Goal: Information Seeking & Learning: Learn about a topic

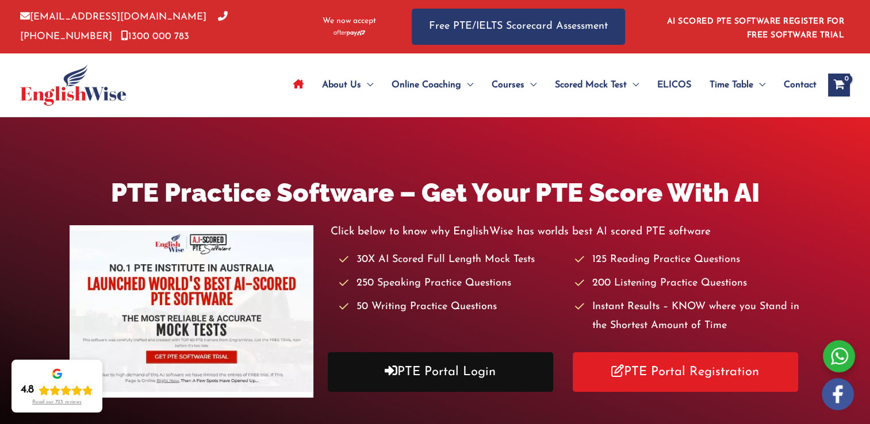
click at [508, 371] on link "PTE Portal Login" at bounding box center [440, 372] width 225 height 40
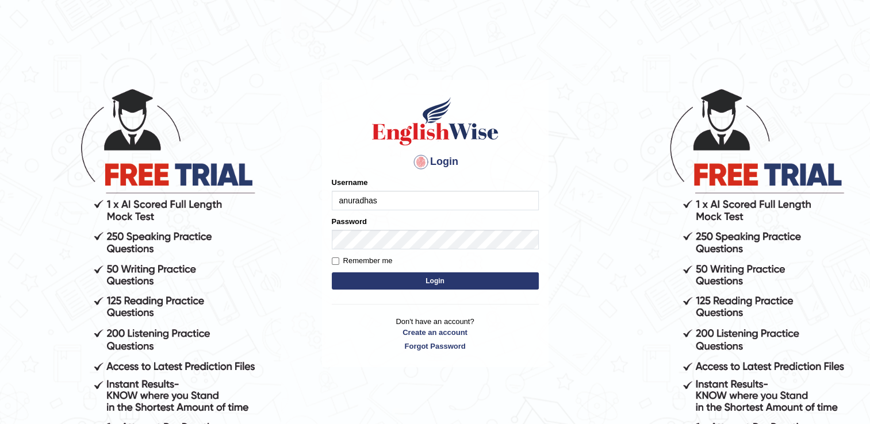
type input "anuradhas"
click at [357, 256] on label "Remember me" at bounding box center [362, 260] width 61 height 11
click at [339, 258] on input "Remember me" at bounding box center [335, 261] width 7 height 7
checkbox input "true"
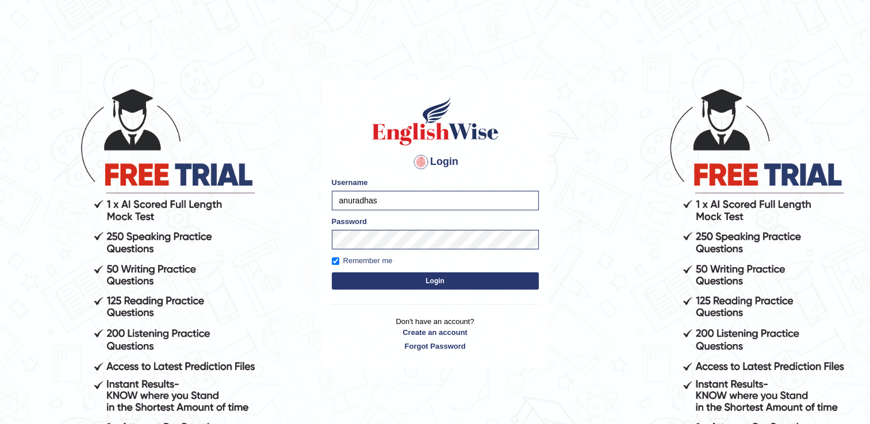
click at [368, 279] on button "Login" at bounding box center [435, 280] width 207 height 17
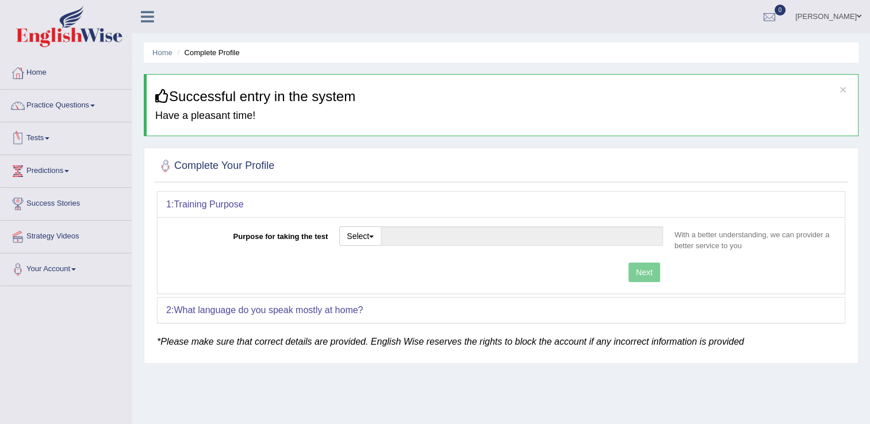
click at [33, 139] on link "Tests" at bounding box center [66, 136] width 131 height 29
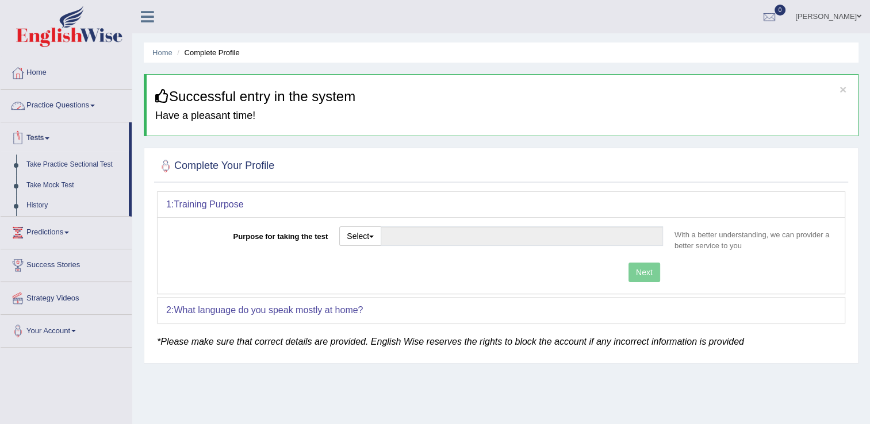
click at [70, 102] on link "Practice Questions" at bounding box center [66, 104] width 131 height 29
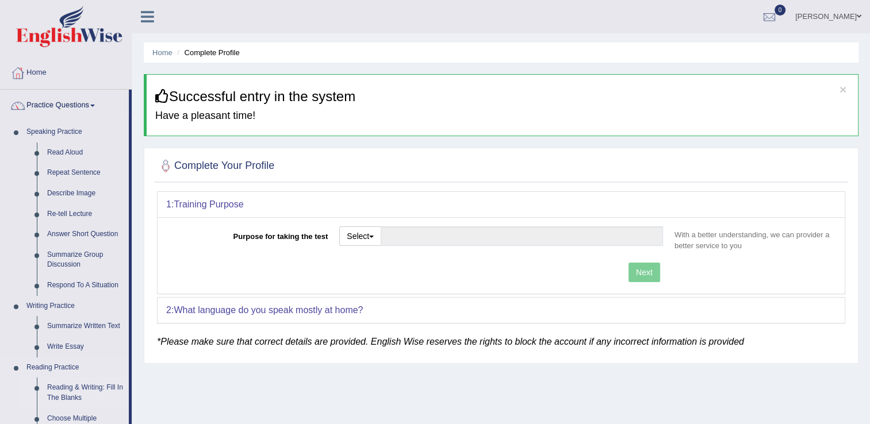
click at [97, 384] on link "Reading & Writing: Fill In The Blanks" at bounding box center [85, 393] width 87 height 30
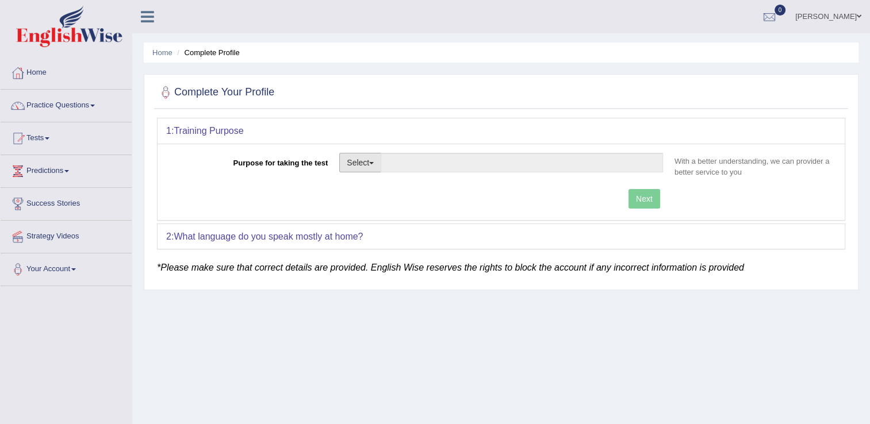
click at [377, 163] on button "Select" at bounding box center [360, 163] width 42 height 20
click at [373, 202] on link "Permanent Residency" at bounding box center [391, 202] width 102 height 15
type input "Permanent Residency"
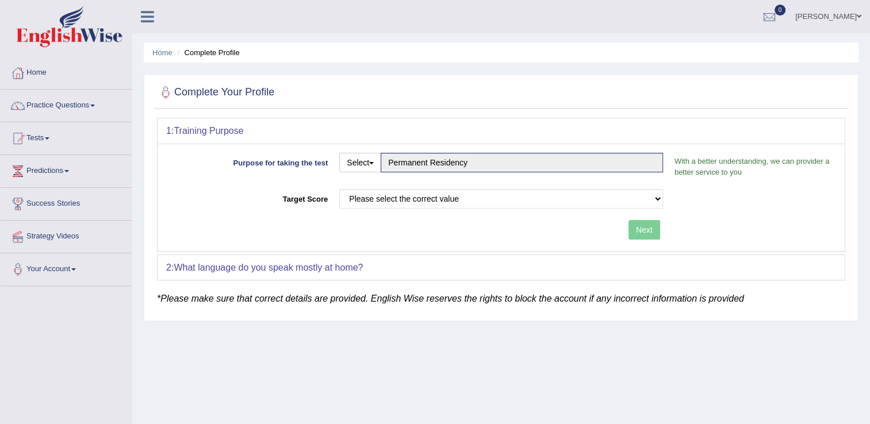
click at [668, 204] on div "Please select the correct value 50 (6 bands) 58 (6.5 bands) 65 (7 bands) 79 (8 …" at bounding box center [500, 201] width 335 height 25
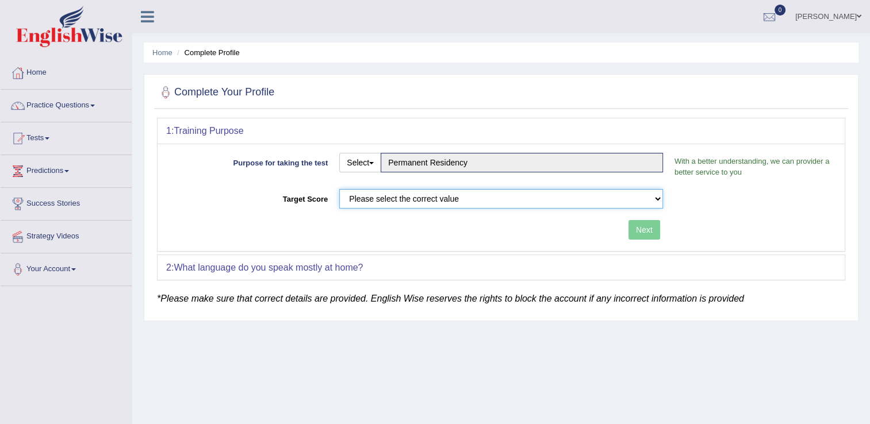
click at [648, 198] on select "Please select the correct value 50 (6 bands) 58 (6.5 bands) 65 (7 bands) 79 (8 …" at bounding box center [501, 199] width 324 height 20
select select "79"
click at [339, 189] on select "Please select the correct value 50 (6 bands) 58 (6.5 bands) 65 (7 bands) 79 (8 …" at bounding box center [501, 199] width 324 height 20
click at [637, 232] on button "Next" at bounding box center [644, 230] width 32 height 20
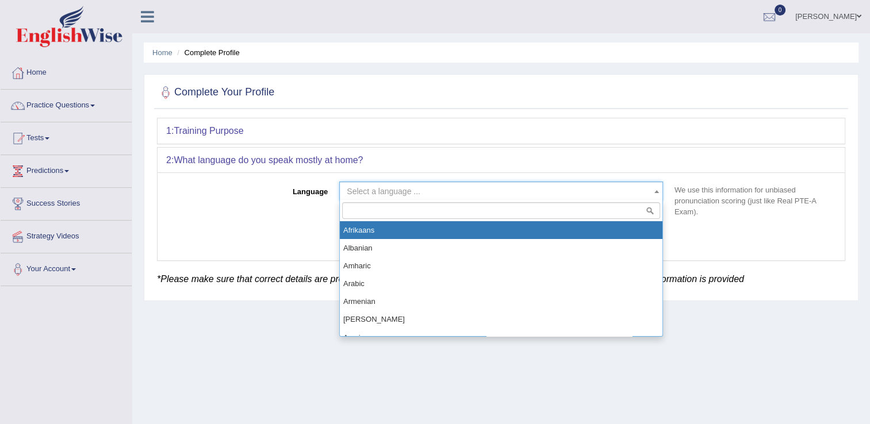
click at [577, 195] on span "Select a language ..." at bounding box center [498, 191] width 302 height 11
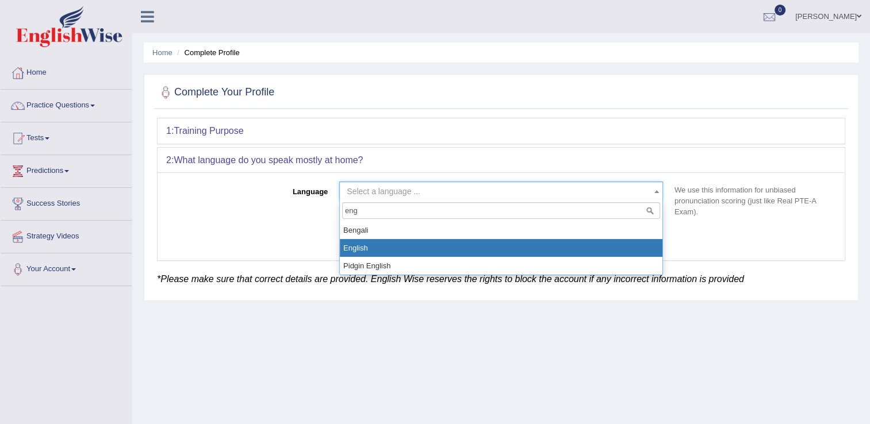
type input "eng"
select select "English"
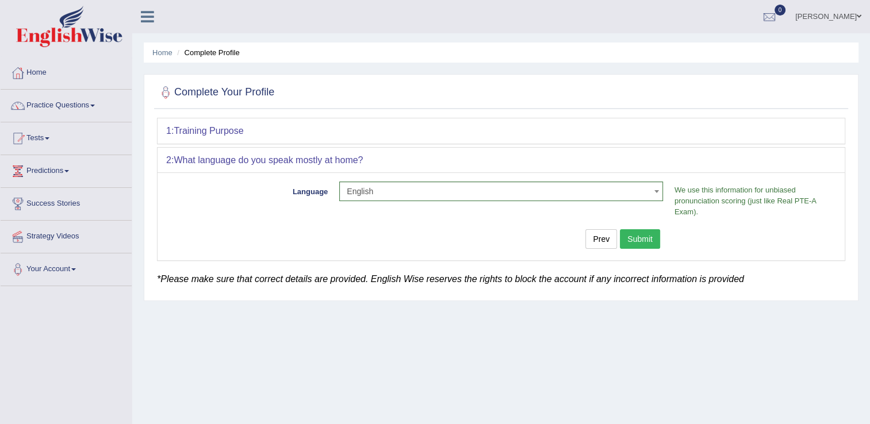
click at [648, 231] on button "Submit" at bounding box center [640, 239] width 40 height 20
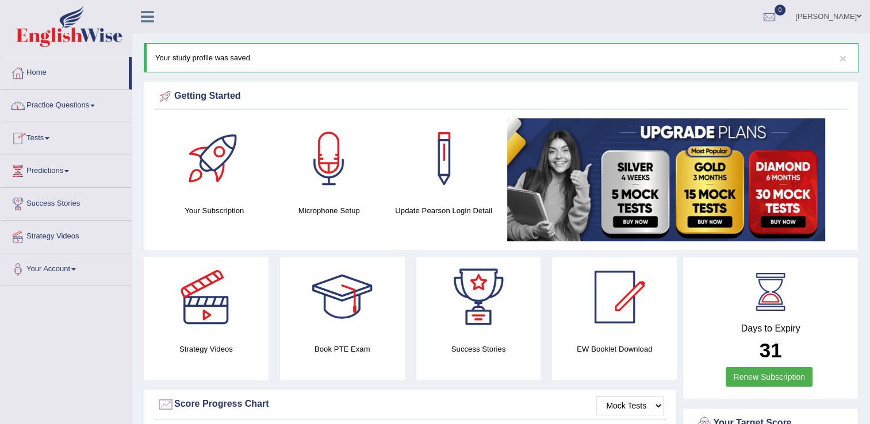
click at [64, 112] on link "Practice Questions" at bounding box center [66, 104] width 131 height 29
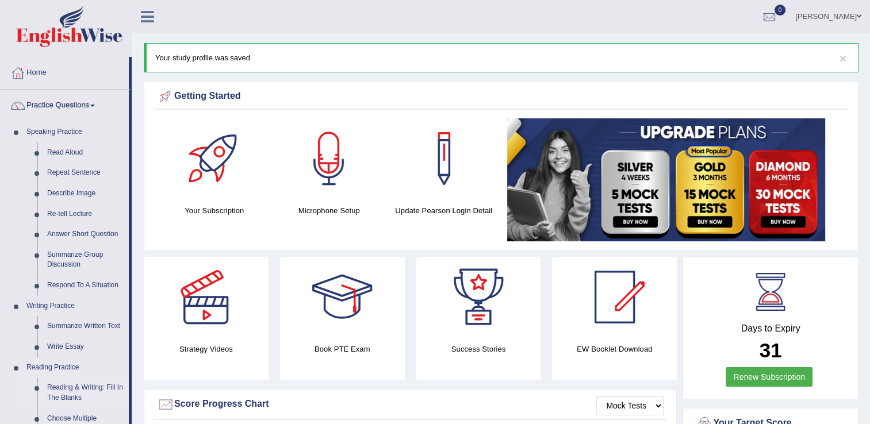
click at [80, 388] on link "Reading & Writing: Fill In The Blanks" at bounding box center [85, 393] width 87 height 30
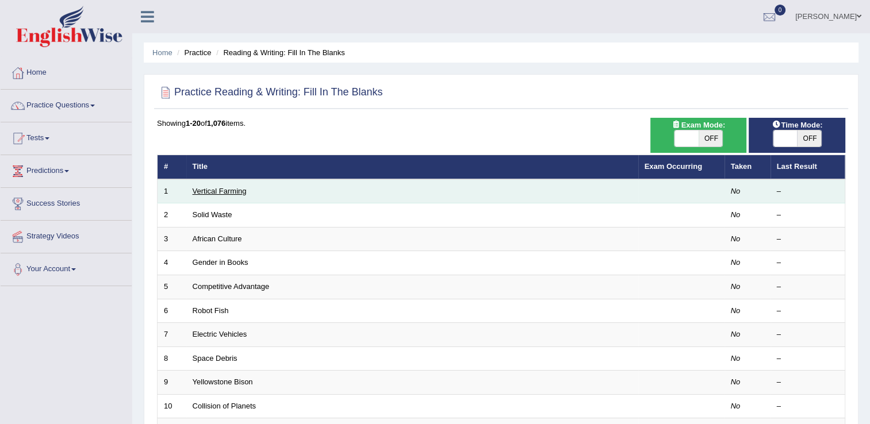
click at [225, 189] on link "Vertical Farming" at bounding box center [220, 191] width 54 height 9
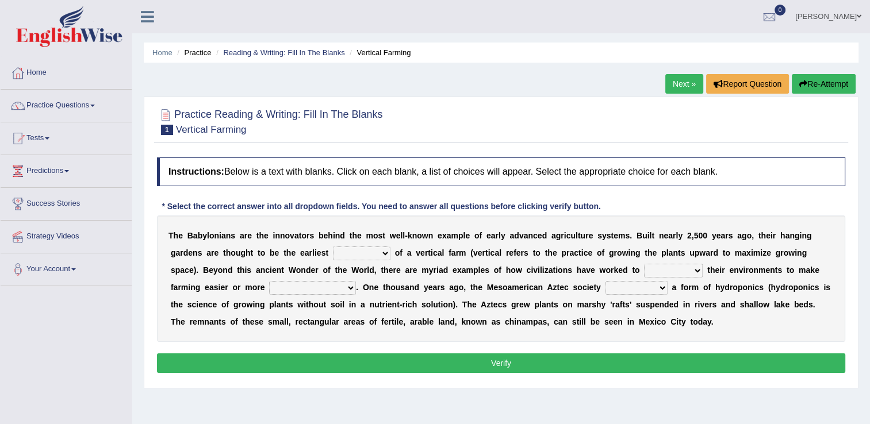
click at [333, 254] on select "prototype failure discredit protocol" at bounding box center [361, 254] width 57 height 14
select select "prototype"
click at [333, 247] on select "prototype failure discredit protocol" at bounding box center [361, 254] width 57 height 14
click at [644, 269] on select "manipulate escape respect disarrange" at bounding box center [673, 271] width 59 height 14
click at [644, 264] on select "manipulate escape respect disarrange" at bounding box center [673, 271] width 59 height 14
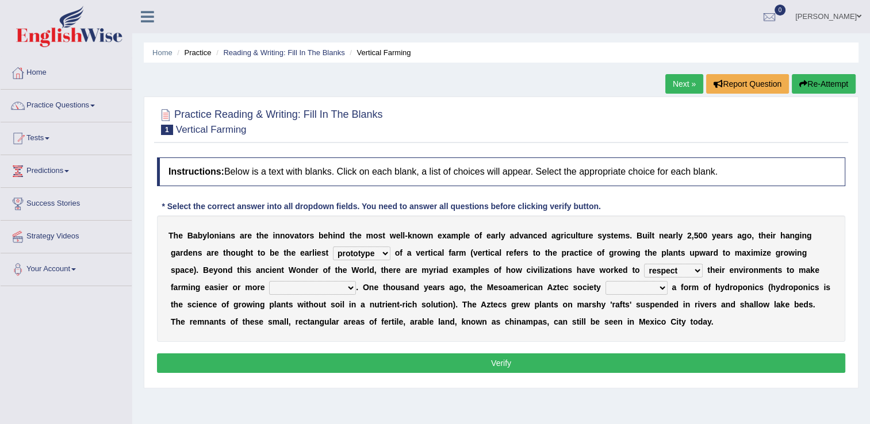
click at [644, 270] on select "manipulate escape respect disarrange" at bounding box center [673, 271] width 59 height 14
click at [644, 264] on select "manipulate escape respect disarrange" at bounding box center [673, 271] width 59 height 14
click at [644, 272] on select "manipulate escape respect disarrange" at bounding box center [673, 271] width 59 height 14
select select "respect"
click at [644, 264] on select "manipulate escape respect disarrange" at bounding box center [673, 271] width 59 height 14
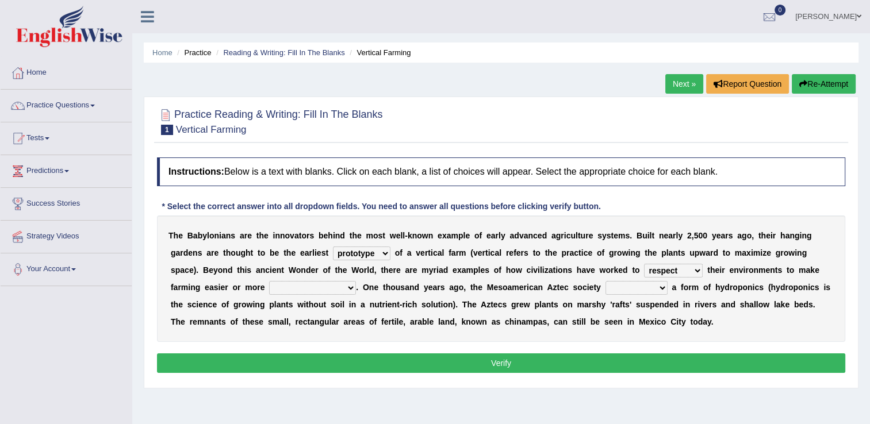
click at [269, 285] on select "productive constructive connective counterproductive" at bounding box center [312, 288] width 87 height 14
select select "productive"
click at [269, 281] on select "productive constructive connective counterproductive" at bounding box center [312, 288] width 87 height 14
click at [605, 288] on select "domineered volunteered pioneered engineered" at bounding box center [636, 288] width 62 height 14
select select "engineered"
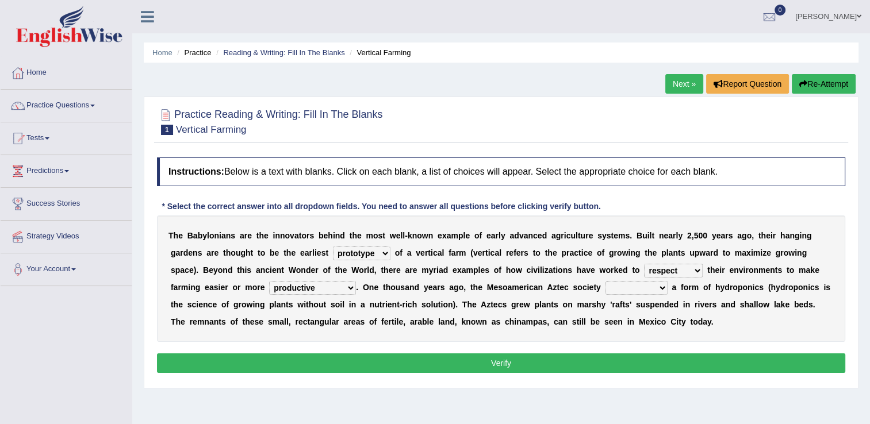
click at [605, 281] on select "domineered volunteered pioneered engineered" at bounding box center [636, 288] width 62 height 14
click at [520, 364] on button "Verify" at bounding box center [501, 364] width 688 height 20
